Goal: Transaction & Acquisition: Purchase product/service

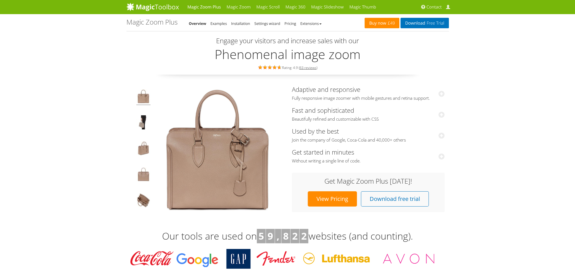
click at [375, 22] on link "Buy now £49" at bounding box center [382, 23] width 35 height 10
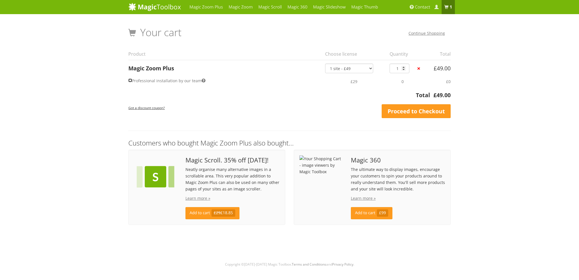
click at [129, 80] on input "Professional installation by our team" at bounding box center [130, 81] width 4 height 4
checkbox input "true"
click at [129, 80] on input "Professional installation by our team" at bounding box center [130, 81] width 4 height 4
checkbox input "false"
click at [158, 107] on small "Got a discount coupon?" at bounding box center [146, 108] width 36 height 5
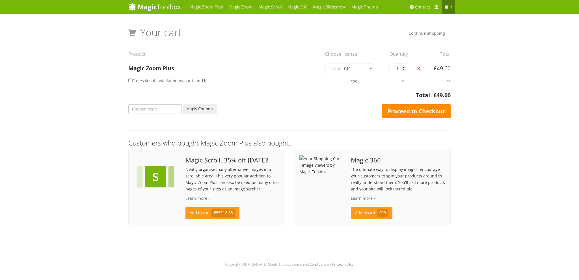
click at [424, 111] on link "Proceed to Checkout" at bounding box center [416, 111] width 69 height 14
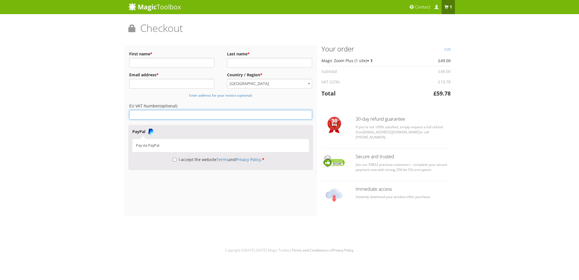
click at [154, 115] on input "EU VAT Number (optional)" at bounding box center [220, 115] width 183 height 10
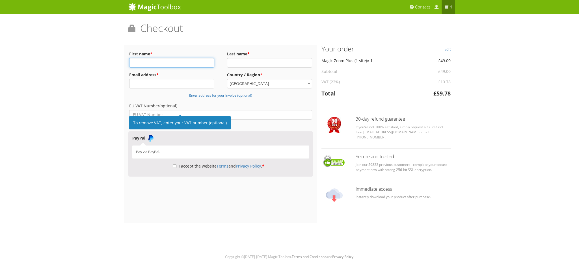
click at [153, 61] on input "First name *" at bounding box center [171, 63] width 85 height 10
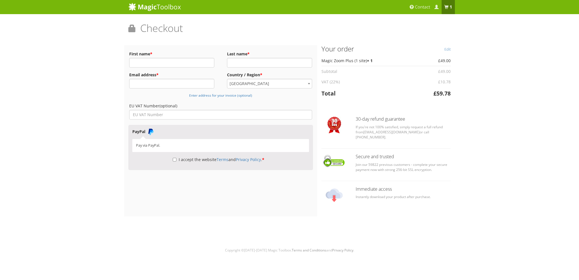
click at [110, 79] on div "Magic Zoom Plus Magic Zoom Magic Scroll Magic 360 Magic Slideshow Magic Thumb" at bounding box center [289, 128] width 579 height 256
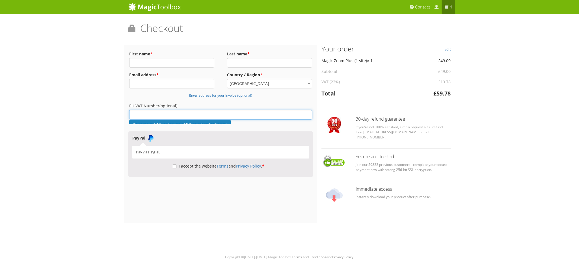
click at [142, 114] on input "EU VAT Number (optional)" at bounding box center [220, 115] width 183 height 10
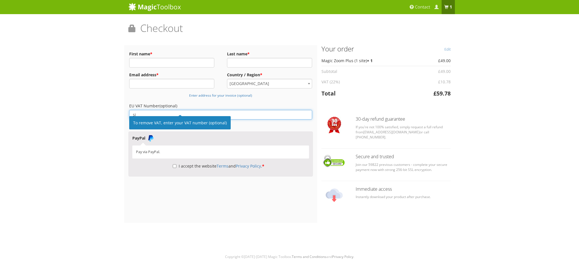
type input "s"
type input "SI19411545"
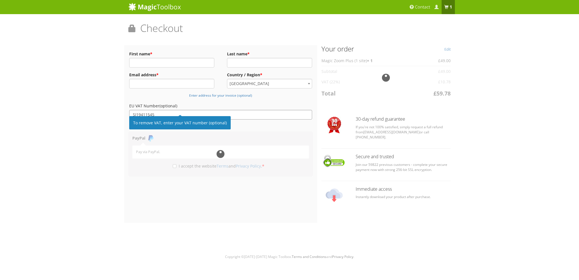
click at [80, 128] on div "Magic Zoom Plus Magic Zoom Magic Scroll Magic 360 Magic Slideshow Magic Thumb" at bounding box center [289, 131] width 579 height 262
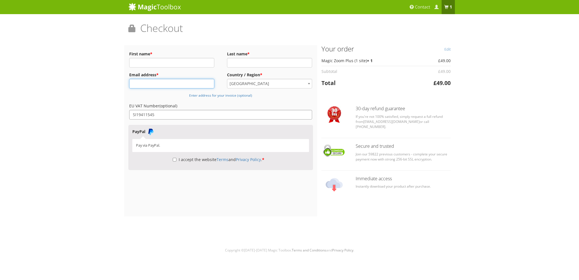
click at [142, 79] on input "Email address *" at bounding box center [171, 84] width 85 height 10
type input "info@armyshop-brigada.si"
click at [144, 61] on input "First name *" at bounding box center [171, 63] width 85 height 10
type input "d"
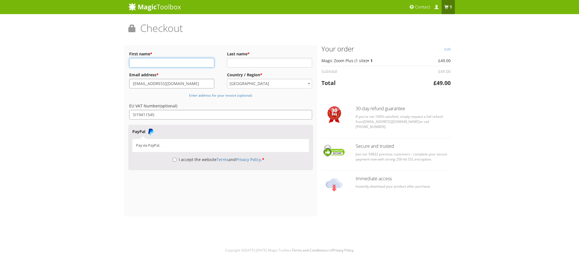
type input "P"
type input "Danilo Bižal s.p."
click at [233, 63] on input "Last name *" at bounding box center [269, 63] width 85 height 10
type input "Danilo Bižal"
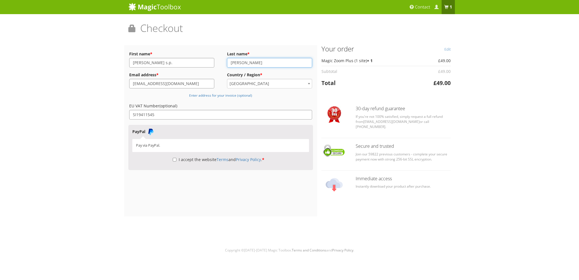
drag, startPoint x: 265, startPoint y: 61, endPoint x: 187, endPoint y: 66, distance: 78.0
click at [187, 66] on div "Billing Details First name * Danilo Bižal s.p. Last name * Danilo Bižal Email a…" at bounding box center [220, 85] width 185 height 73
drag, startPoint x: 163, startPoint y: 65, endPoint x: 62, endPoint y: 64, distance: 101.3
click at [62, 64] on div "Magic Zoom Plus Magic Zoom Magic Scroll Magic 360 Magic Slideshow Magic Thumb" at bounding box center [289, 128] width 579 height 256
type input "Danilo"
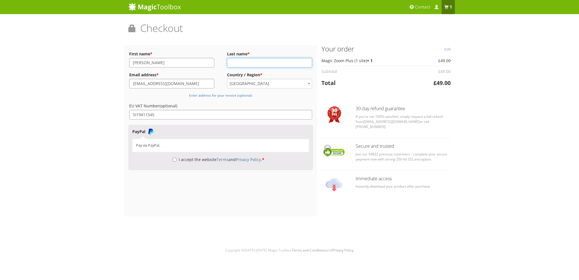
click at [247, 61] on input "Last name *" at bounding box center [269, 63] width 85 height 10
type input "Bižal"
drag, startPoint x: 157, startPoint y: 61, endPoint x: 61, endPoint y: 61, distance: 95.9
click at [60, 61] on div "Magic Zoom Plus Magic Zoom Magic Scroll Magic 360 Magic Slideshow Magic Thumb" at bounding box center [289, 128] width 579 height 256
type input "Polona"
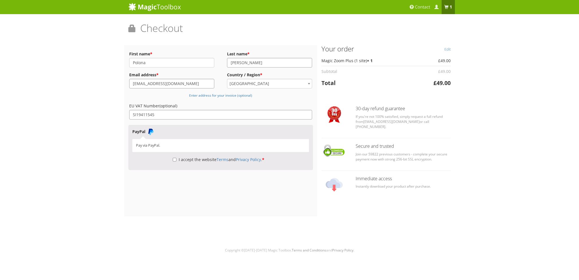
click at [102, 91] on div "Magic Zoom Plus Magic Zoom Magic Scroll Magic 360 Magic Slideshow Magic Thumb" at bounding box center [289, 128] width 579 height 256
click at [238, 97] on small "Enter address for your invoice (optional)" at bounding box center [220, 95] width 63 height 5
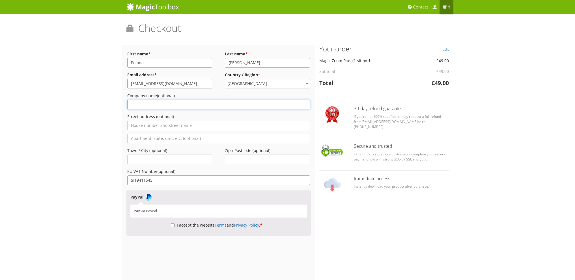
click at [178, 106] on input "Company name (optional)" at bounding box center [218, 105] width 183 height 10
type input "Danilo Bižal s.p."
type input "Smledniška"
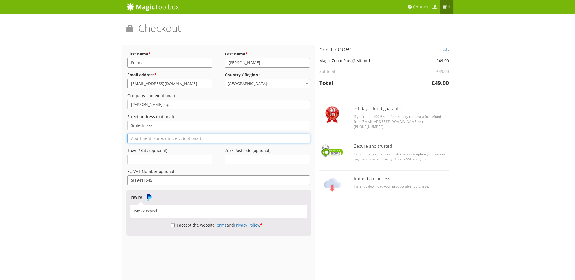
type input "32"
type input "Kranj"
type input "4000"
click at [147, 136] on input "32" at bounding box center [218, 139] width 183 height 10
click at [149, 162] on input "Kranj" at bounding box center [169, 160] width 85 height 10
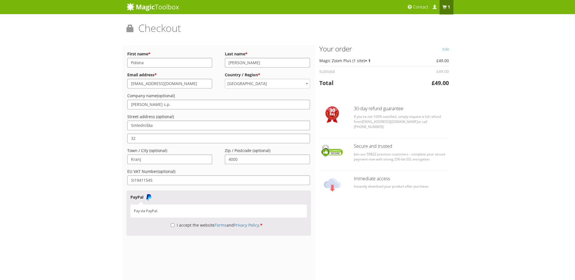
click at [96, 187] on div "Magic Zoom Plus Magic Zoom Magic Scroll Magic 360 Magic Slideshow Magic Thumb" at bounding box center [287, 161] width 575 height 322
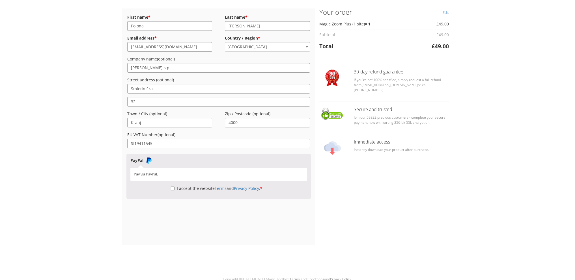
scroll to position [41, 0]
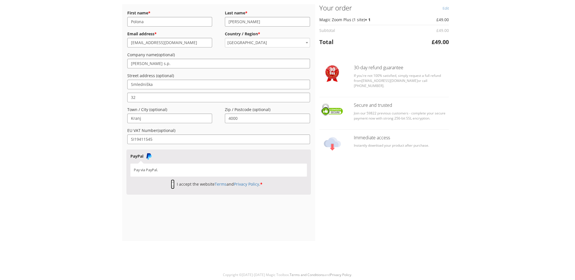
click at [171, 184] on input "I accept the website Terms and Privacy Policy . *" at bounding box center [173, 185] width 4 height 10
checkbox input "true"
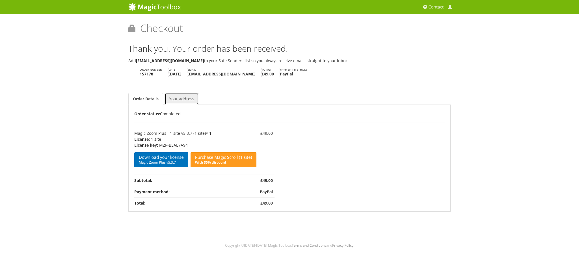
click at [183, 95] on link "Your address" at bounding box center [182, 99] width 34 height 12
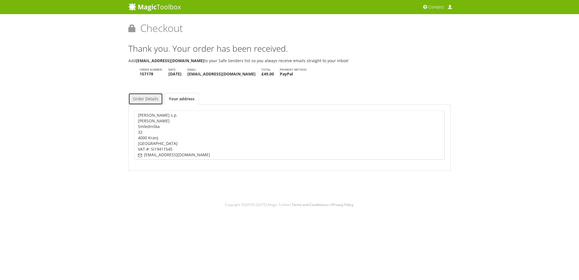
click at [139, 98] on link "Order Details" at bounding box center [145, 99] width 35 height 12
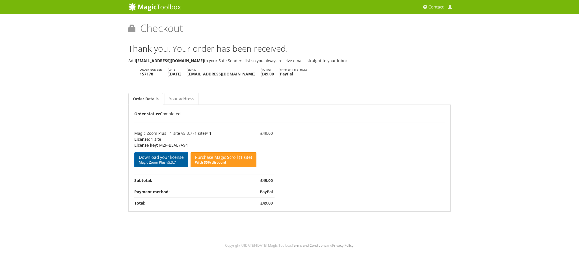
click at [166, 160] on link "Download your license Magic Zoom Plus v5.3.7" at bounding box center [161, 159] width 54 height 15
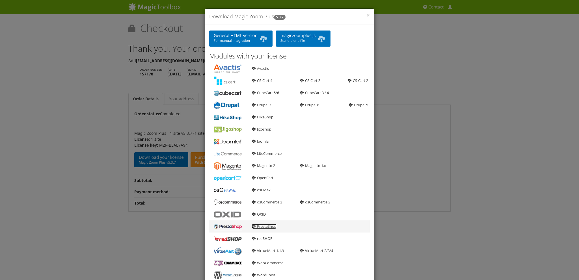
click at [257, 227] on link "PrestaShop" at bounding box center [264, 226] width 25 height 5
click at [260, 41] on b at bounding box center [263, 38] width 9 height 11
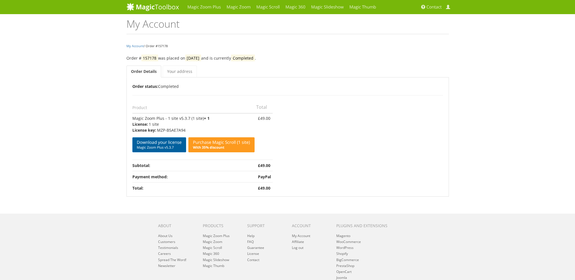
click at [160, 143] on link "Download your license Magic Zoom Plus v5.3.7" at bounding box center [159, 144] width 54 height 15
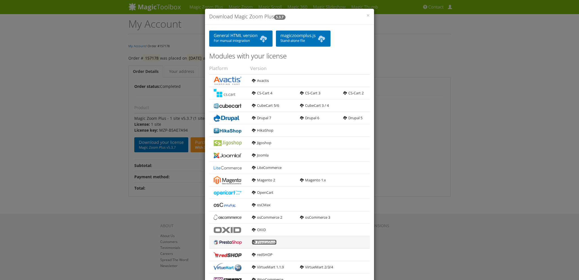
click at [259, 242] on link "PrestaShop" at bounding box center [264, 242] width 25 height 5
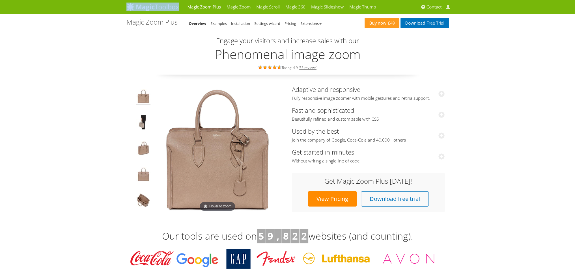
drag, startPoint x: 182, startPoint y: 7, endPoint x: 138, endPoint y: 9, distance: 44.2
click at [138, 9] on div "Magic Zoom Plus Magic Zoom Magic Scroll Magic 360 Magic Slideshow Magic Thumb C…" at bounding box center [287, 7] width 331 height 14
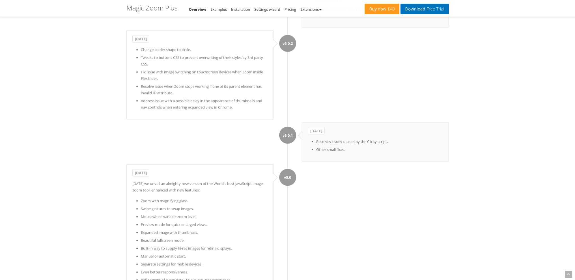
scroll to position [5532, 0]
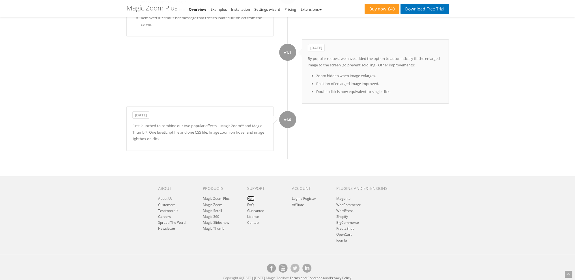
click at [253, 196] on link "Help" at bounding box center [250, 198] width 7 height 5
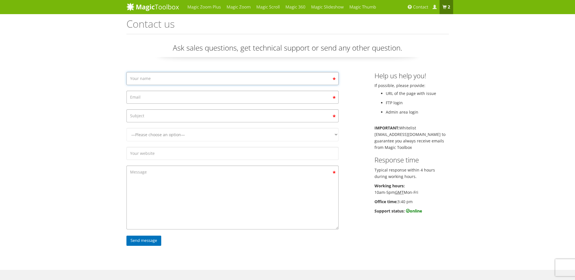
click at [165, 82] on input "Contact form" at bounding box center [232, 78] width 212 height 13
type input "polona b"
click at [153, 99] on input "Contact form" at bounding box center [232, 97] width 212 height 13
click at [145, 97] on input "Contact form" at bounding box center [232, 97] width 212 height 13
type input "info@armyshop-brigada.si"
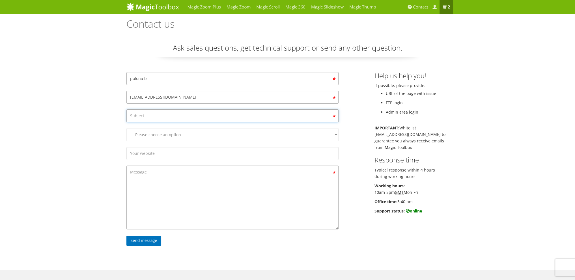
click at [163, 120] on input "Contact form" at bounding box center [232, 115] width 212 height 13
type input "trial version"
click at [163, 134] on select "—Please choose an option— Magic Zoom Magic Zoom Plus Magic Thumb Magic Slidesho…" at bounding box center [232, 134] width 212 height 13
select select "Magic Zoom Plus"
click at [126, 128] on select "—Please choose an option— Magic Zoom Magic Zoom Plus Magic Thumb Magic Slidesho…" at bounding box center [232, 134] width 212 height 13
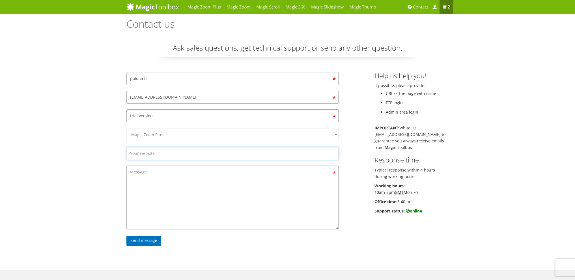
click at [152, 150] on input "Contact form" at bounding box center [232, 153] width 212 height 13
type input "www.armyshop-brigada.si"
click at [152, 175] on textarea "Contact form" at bounding box center [232, 198] width 212 height 64
paste textarea "[Order #157178] (September 3, 2025)"
paste textarea "hello, please tell me i have presta shop and i have put license key in the modu…"
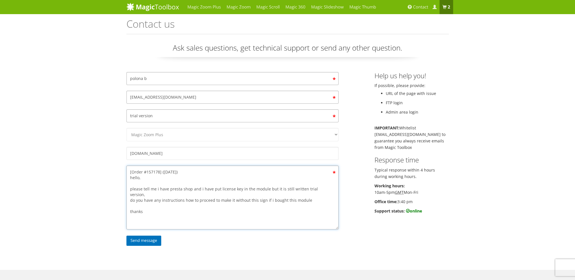
type textarea "[Order #157178] (September 3, 2025) hello, please tell me i have presta shop an…"
click at [140, 240] on input "Send message" at bounding box center [143, 241] width 35 height 10
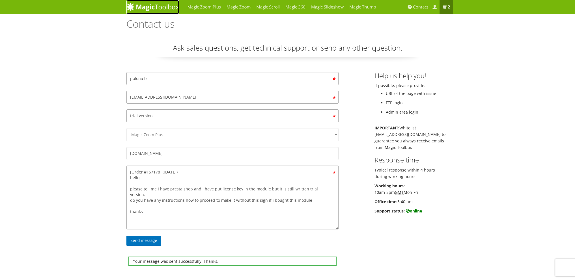
click at [158, 7] on img at bounding box center [152, 7] width 53 height 8
